Goal: Task Accomplishment & Management: Manage account settings

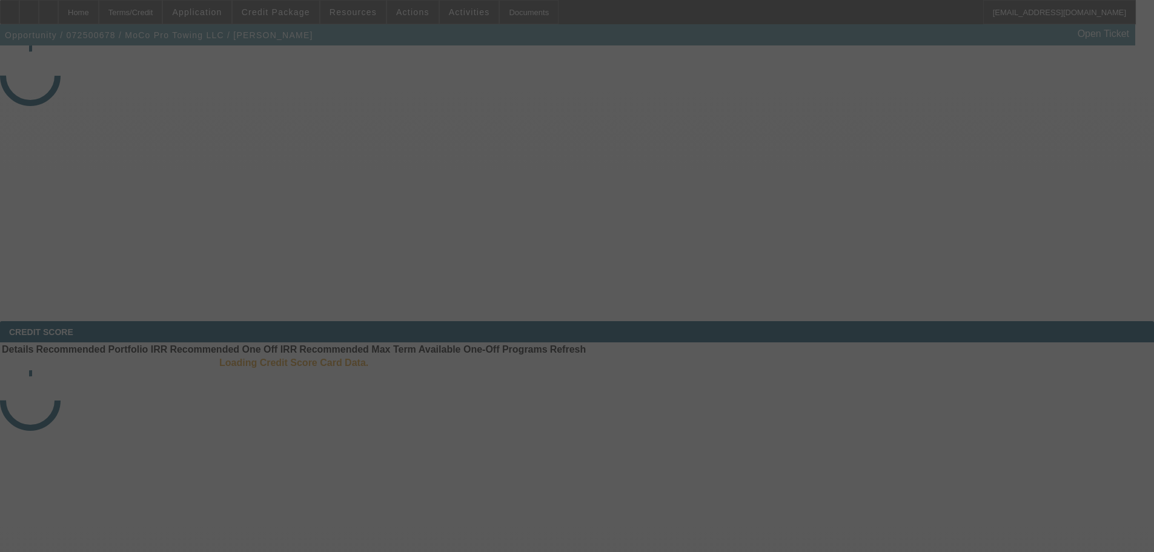
select select "3"
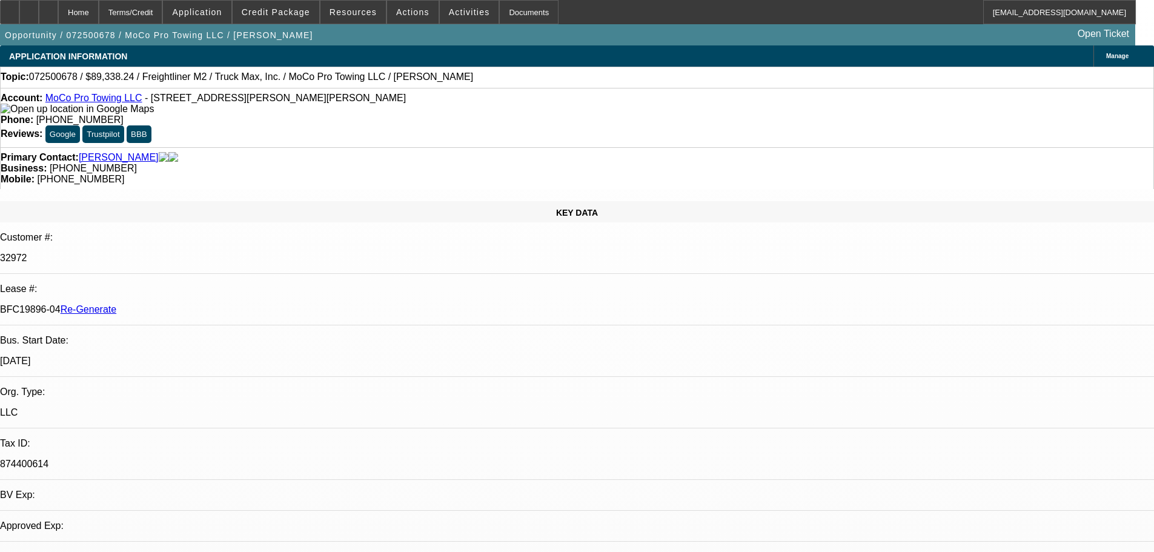
select select "0"
select select "6"
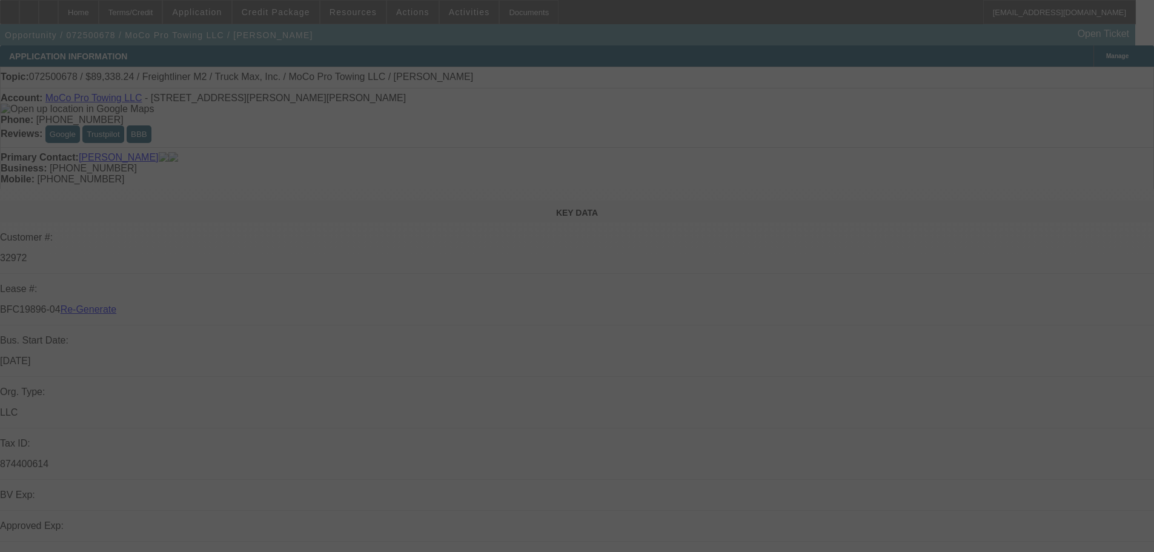
select select "3"
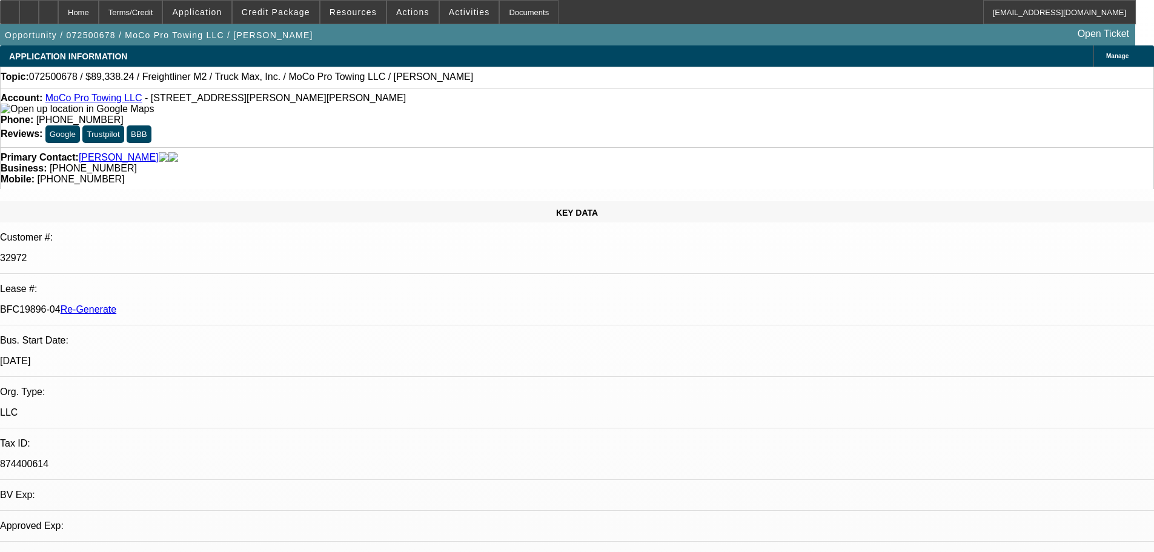
select select "0"
select select "6"
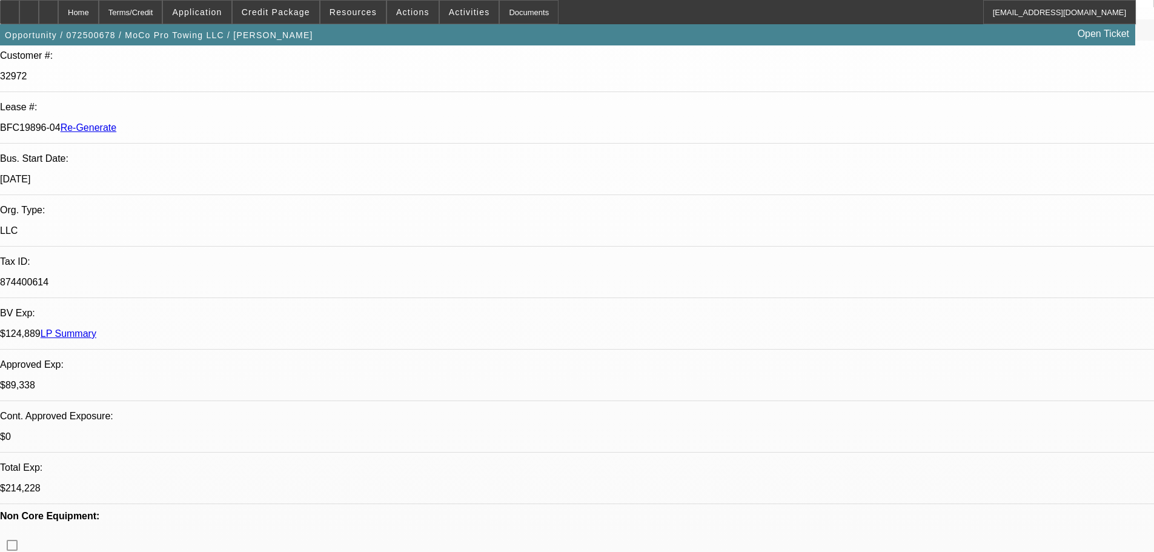
scroll to position [188, 0]
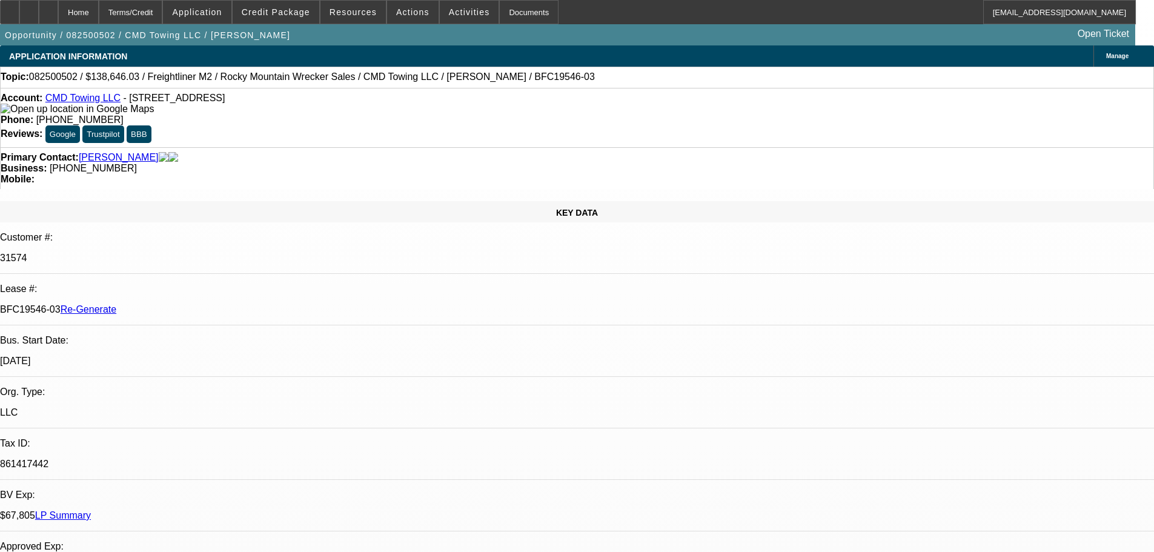
select select "4"
select select "0"
select select "6"
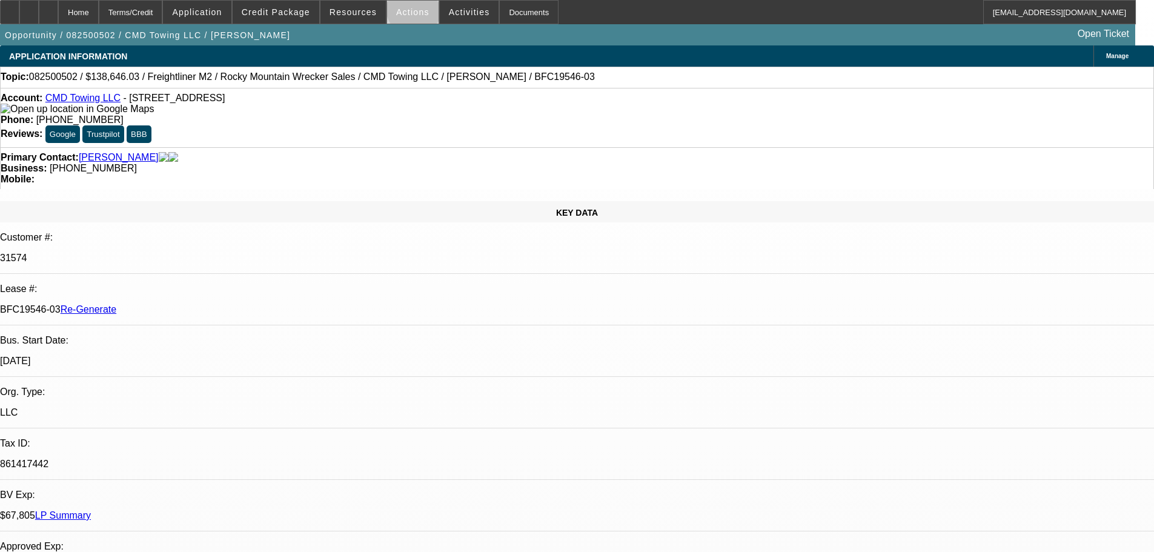
click at [408, 12] on span "Actions" at bounding box center [412, 12] width 33 height 10
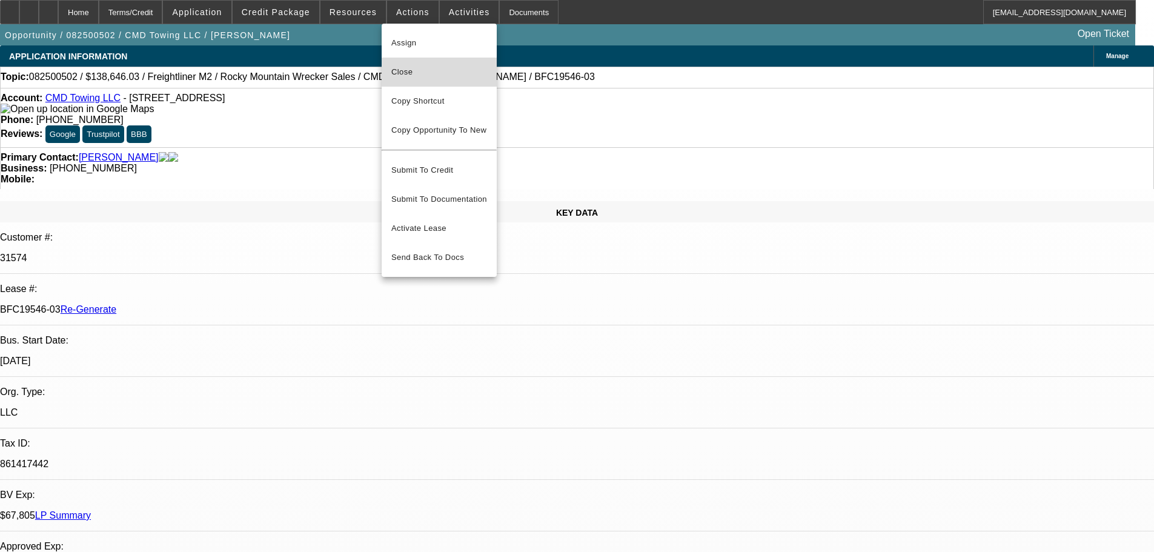
click at [429, 73] on span "Close" at bounding box center [439, 72] width 96 height 15
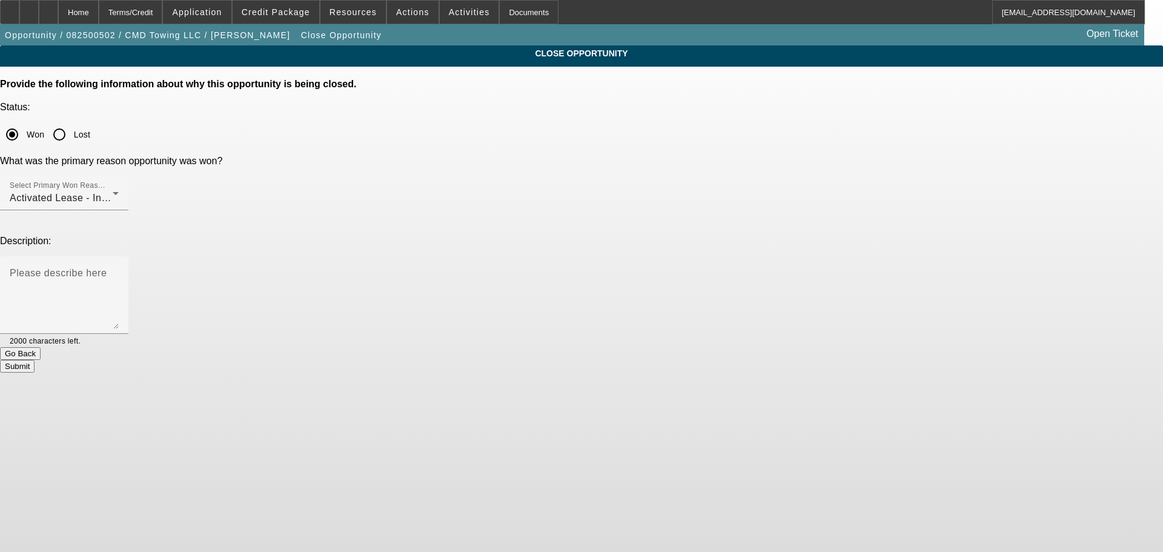
click at [35, 360] on button "Submit" at bounding box center [17, 366] width 35 height 13
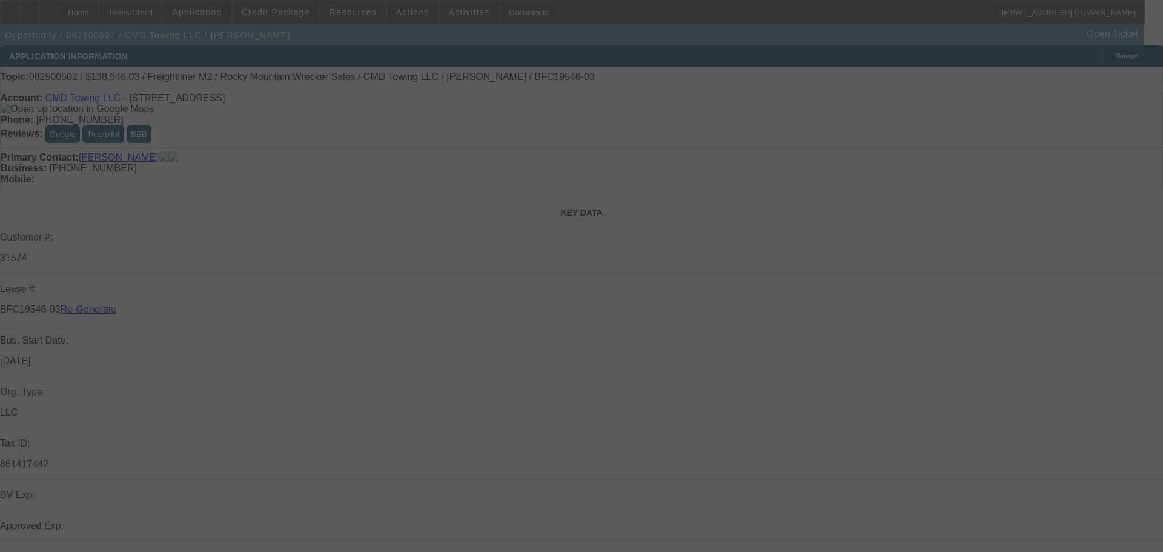
select select "4"
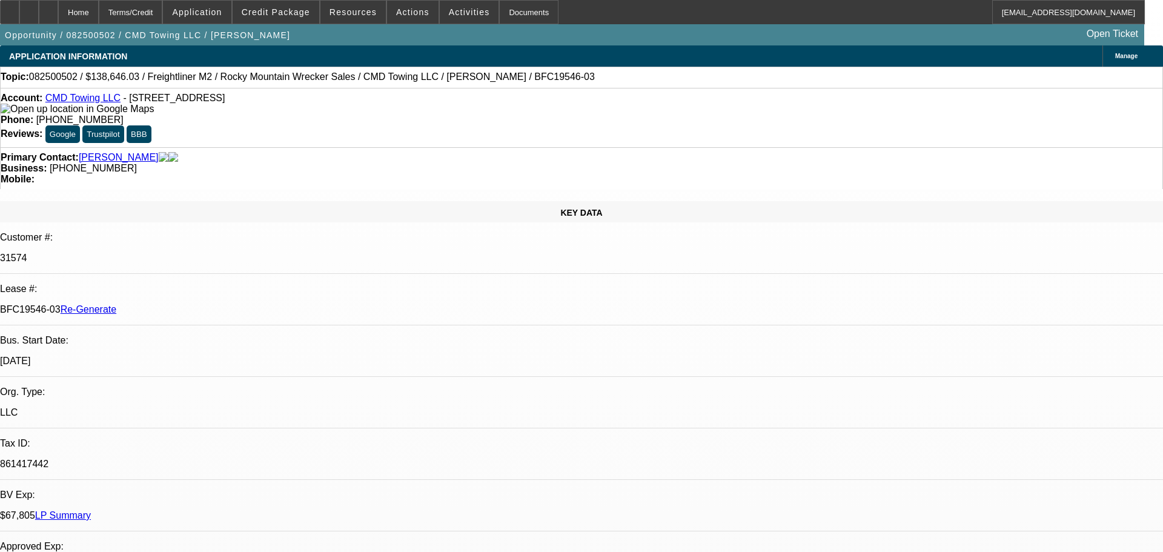
select select "0"
select select "6"
